Goal: Task Accomplishment & Management: Complete application form

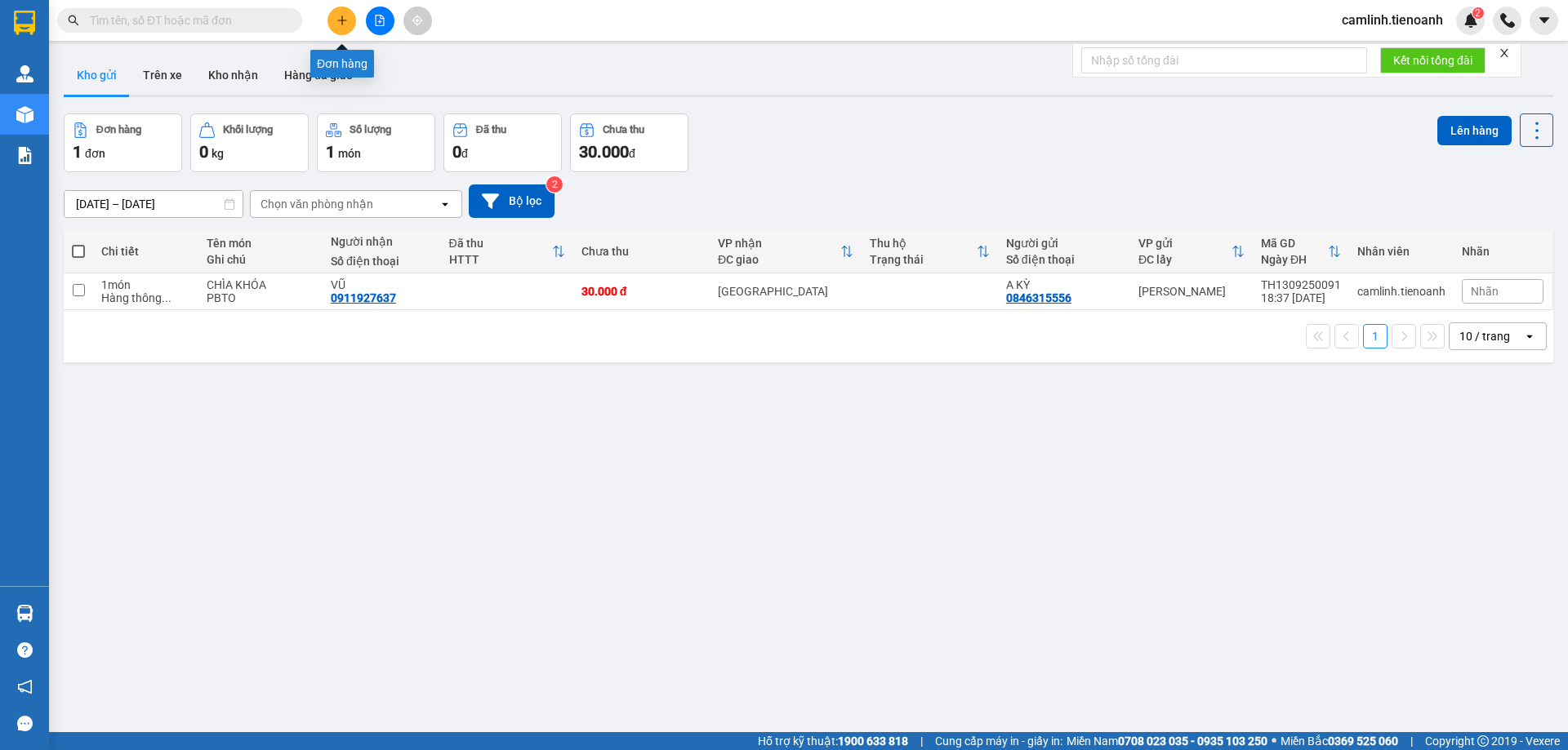
click at [342, 28] on button at bounding box center [341, 21] width 29 height 29
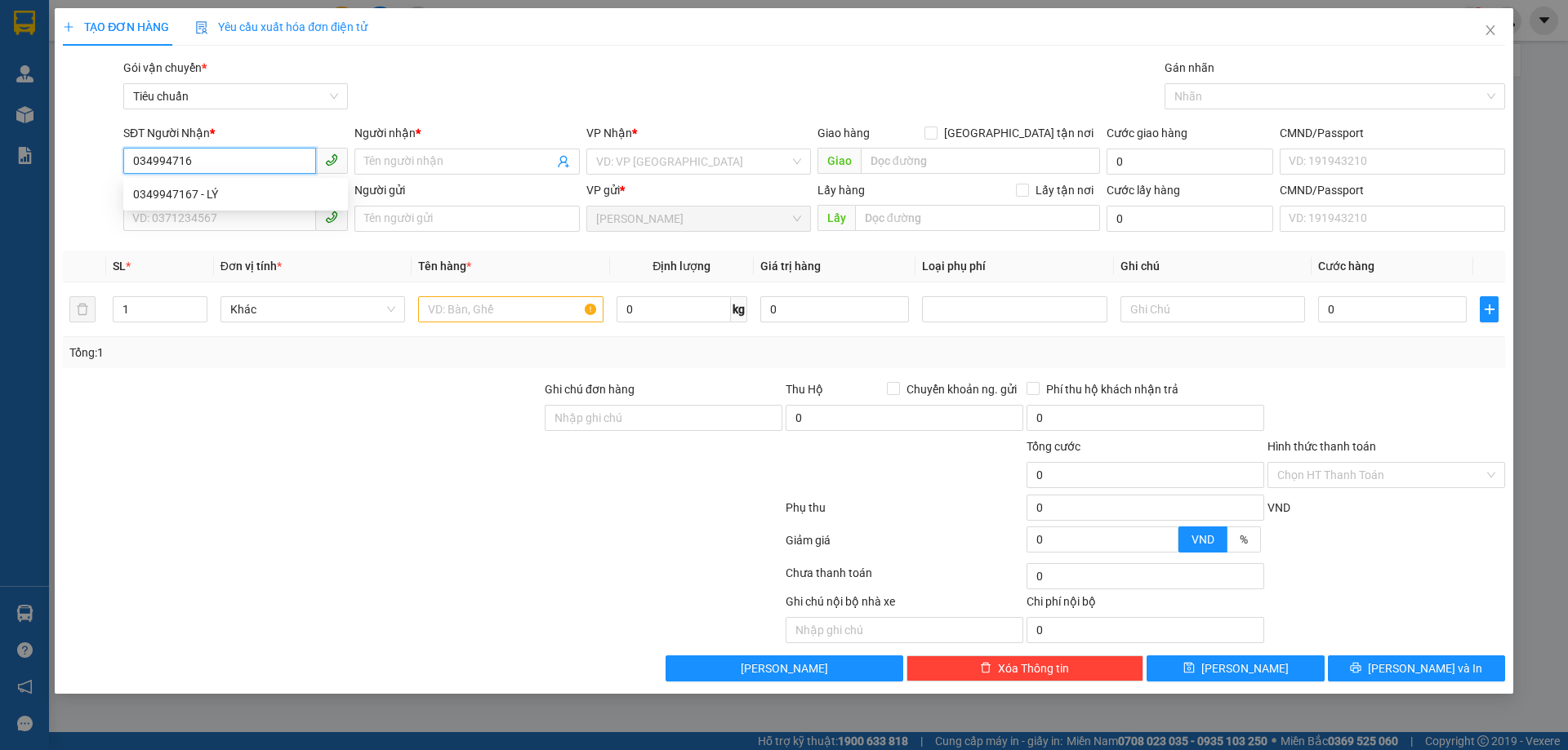
type input "0349947167"
click at [207, 195] on div "0349947167 - LÝ" at bounding box center [235, 195] width 205 height 18
type input "LÝ"
type input "60.000"
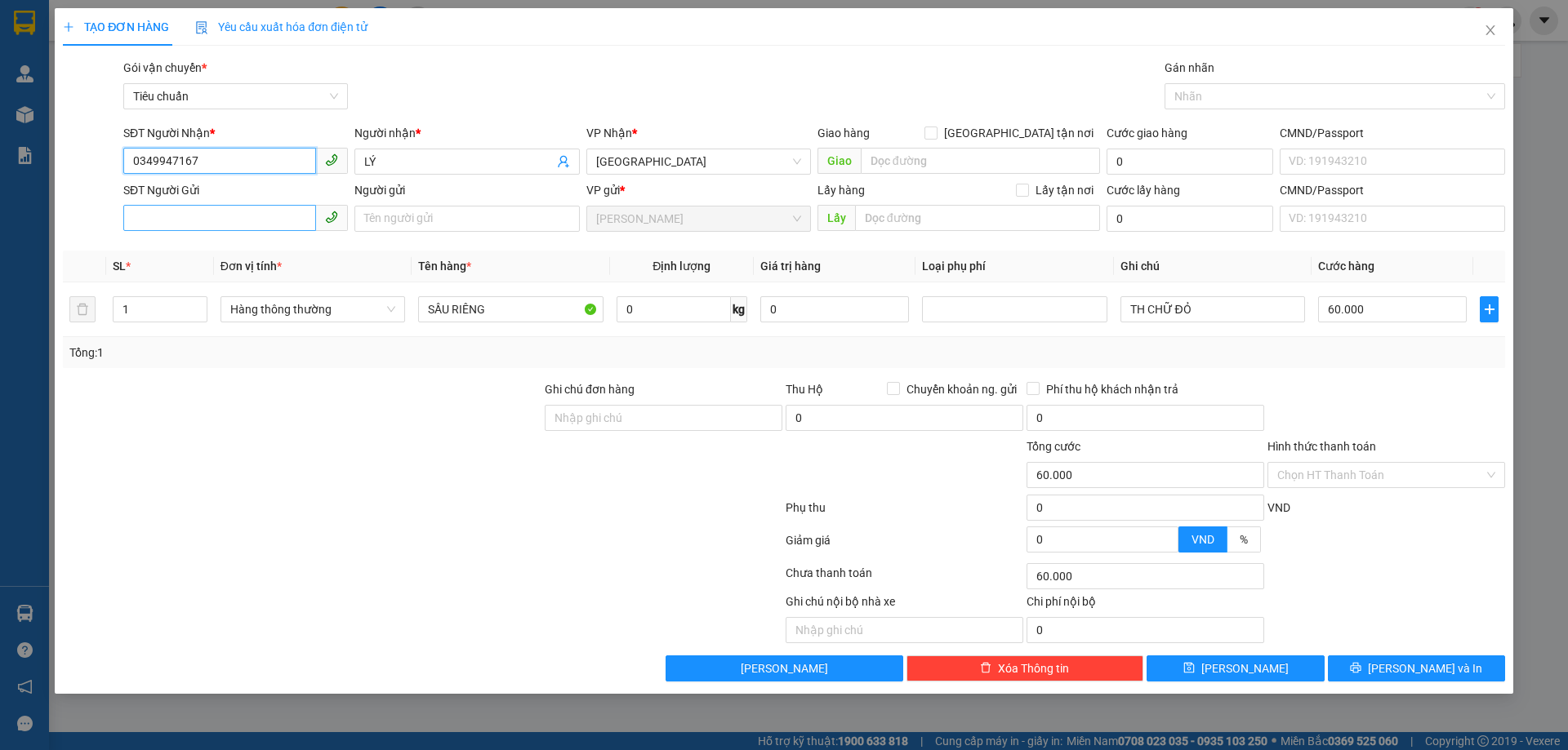
type input "0349947167"
click at [207, 223] on input "SĐT Người Gửi" at bounding box center [220, 218] width 193 height 26
click at [216, 244] on div "0985042094 - C LUẬN" at bounding box center [235, 251] width 205 height 18
type input "0985042094"
type input "C LUẬN"
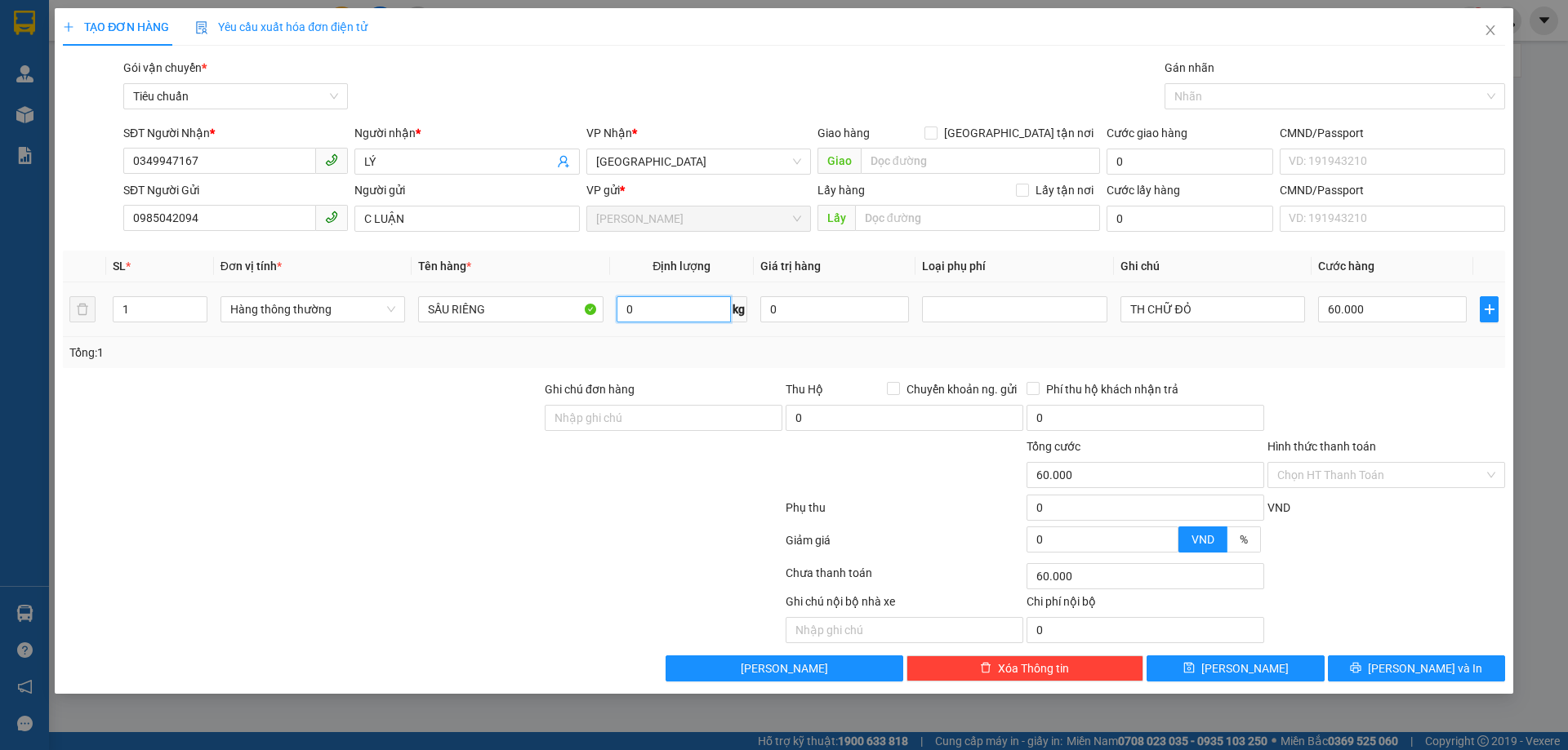
click at [639, 314] on input "0" at bounding box center [674, 310] width 115 height 26
type input "13"
click at [668, 375] on div "Transit Pickup Surcharge Ids Transit Deliver Surcharge Ids Transit Deliver Surc…" at bounding box center [784, 370] width 1443 height 623
type input "50.000"
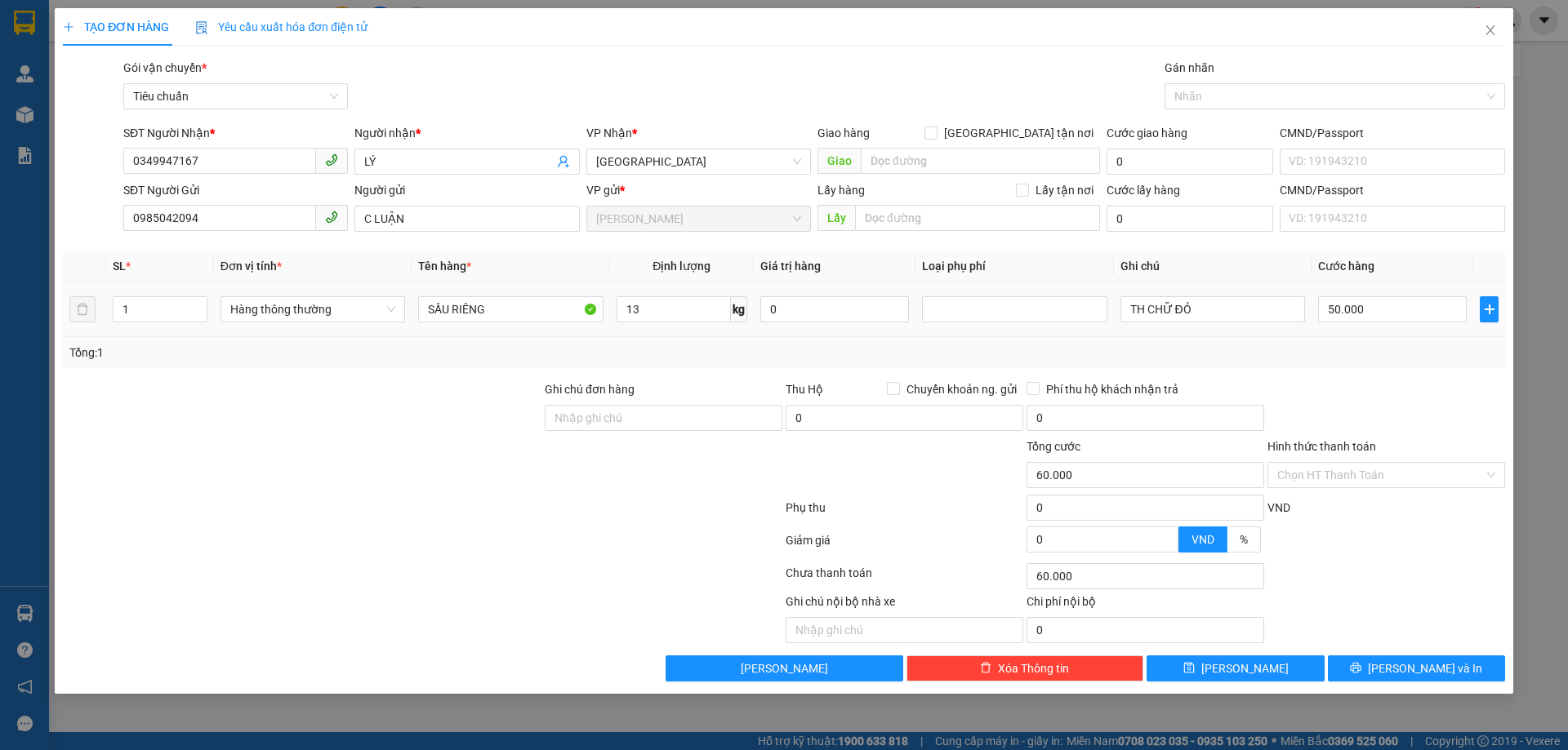
type input "50.000"
drag, startPoint x: 1174, startPoint y: 295, endPoint x: 1146, endPoint y: 296, distance: 28.0
click at [1146, 296] on div "Transit Pickup Surcharge Ids Transit Deliver Surcharge Ids Transit Deliver Surc…" at bounding box center [784, 370] width 1443 height 623
click at [1145, 298] on div "TH CHỮ ĐỎ" at bounding box center [1157, 279] width 74 height 40
click at [1143, 309] on input "TH CHỮ ĐỎ" at bounding box center [1213, 310] width 185 height 26
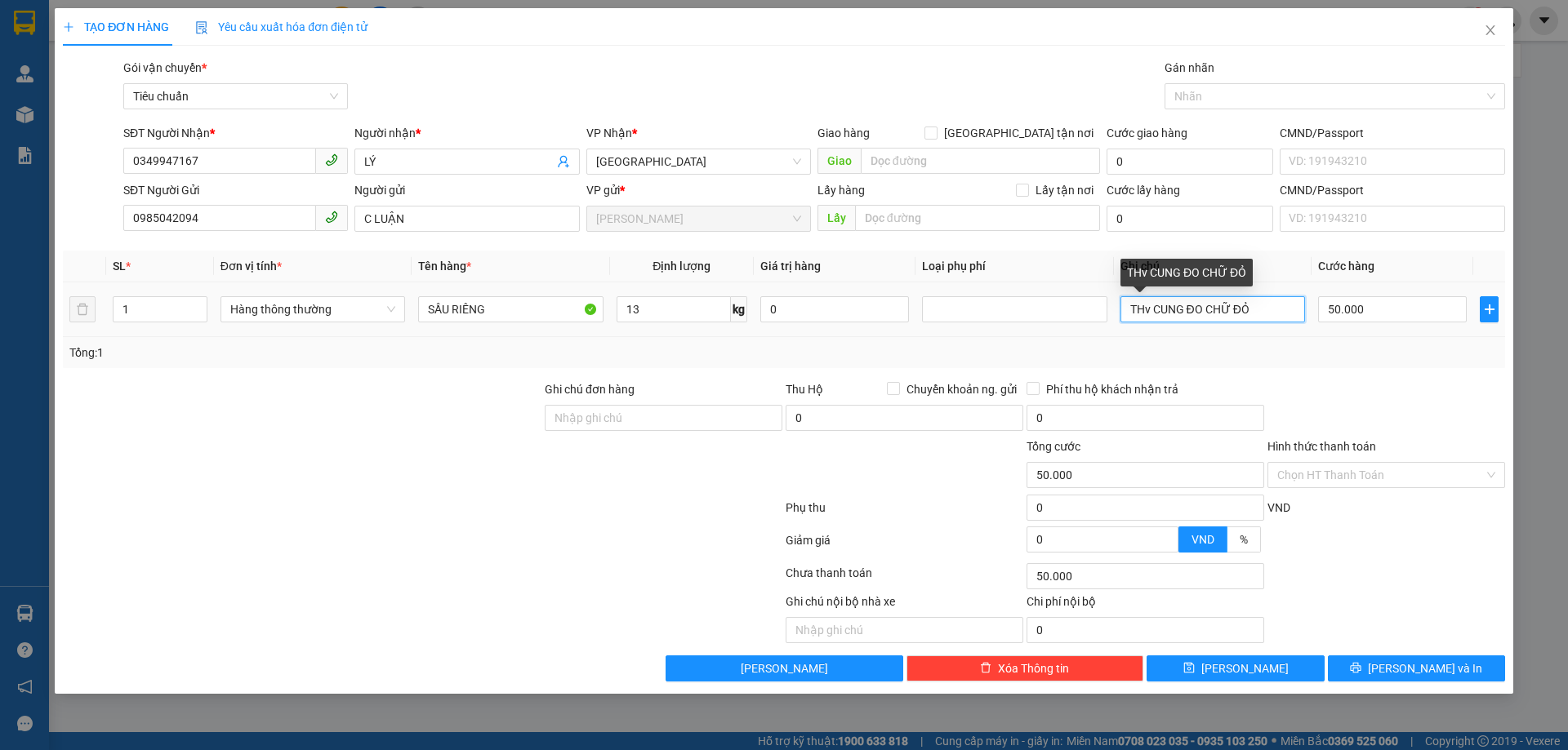
click at [1151, 312] on input "THv CUNG ĐO CHỮ ĐỎ" at bounding box center [1213, 310] width 185 height 26
click at [1195, 312] on input "TH CUNG ĐO CHỮ ĐỎ" at bounding box center [1213, 310] width 185 height 26
type input "TH CUNG ĐÌNH CHỮ ĐỎ"
click at [1328, 370] on div "Transit Pickup Surcharge Ids Transit Deliver Surcharge Ids Transit Deliver Surc…" at bounding box center [784, 370] width 1443 height 623
click at [1340, 481] on input "Hình thức thanh toán" at bounding box center [1380, 476] width 207 height 25
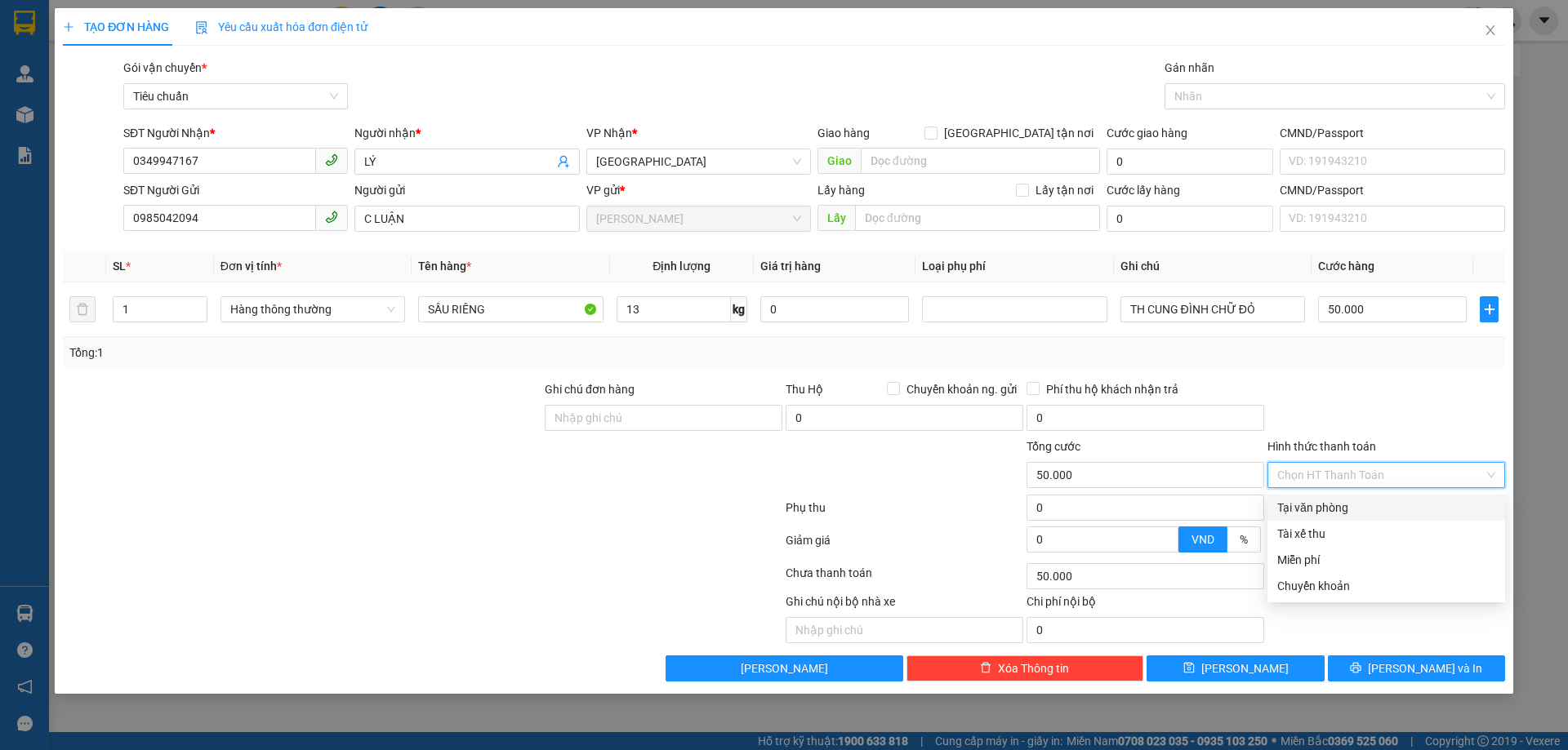
click at [1328, 502] on div "Tại văn phòng" at bounding box center [1386, 508] width 218 height 18
type input "0"
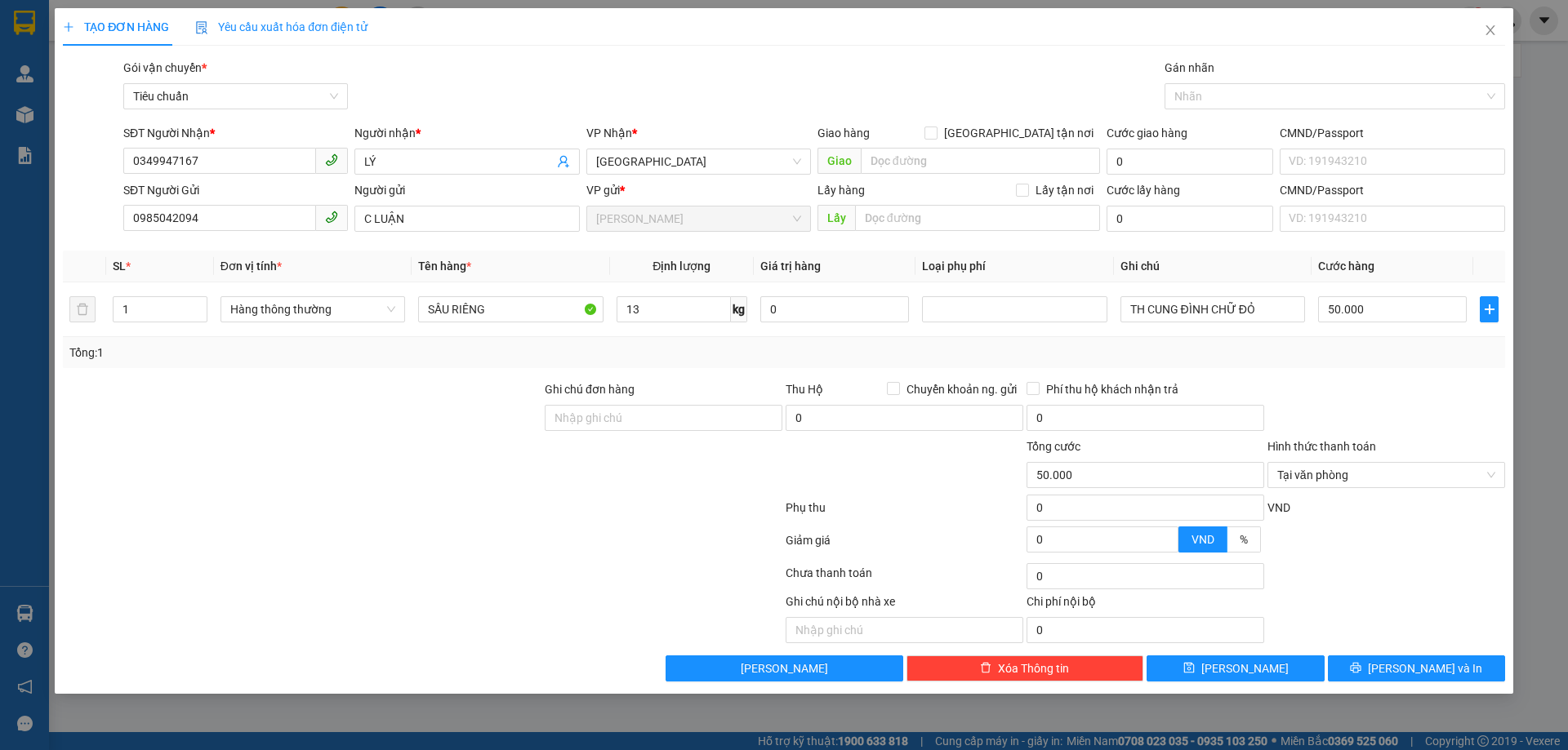
click at [1331, 404] on div at bounding box center [1387, 409] width 241 height 57
click at [1365, 670] on button "[PERSON_NAME] và In" at bounding box center [1416, 669] width 177 height 26
